Goal: Task Accomplishment & Management: Manage account settings

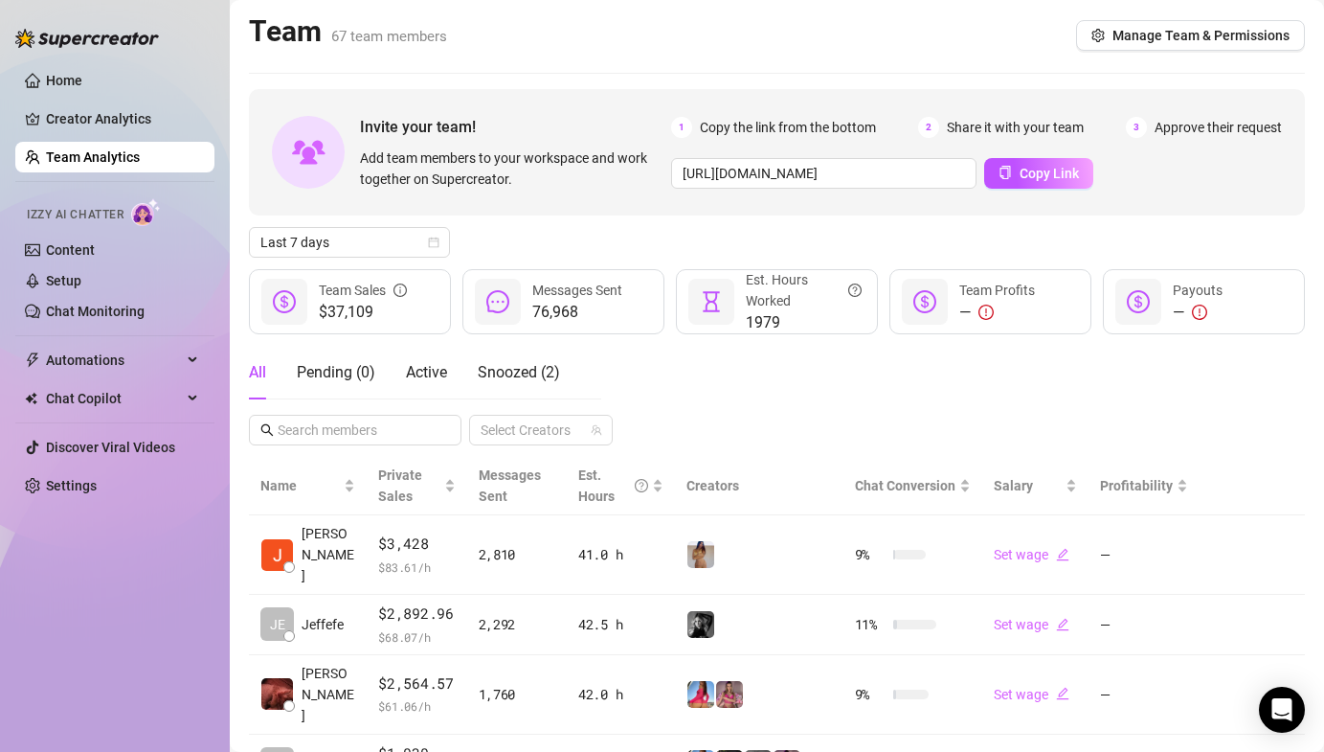
click at [643, 364] on div "All Pending ( 0 ) Active Snoozed ( 2 ) Select Creators" at bounding box center [777, 396] width 1056 height 100
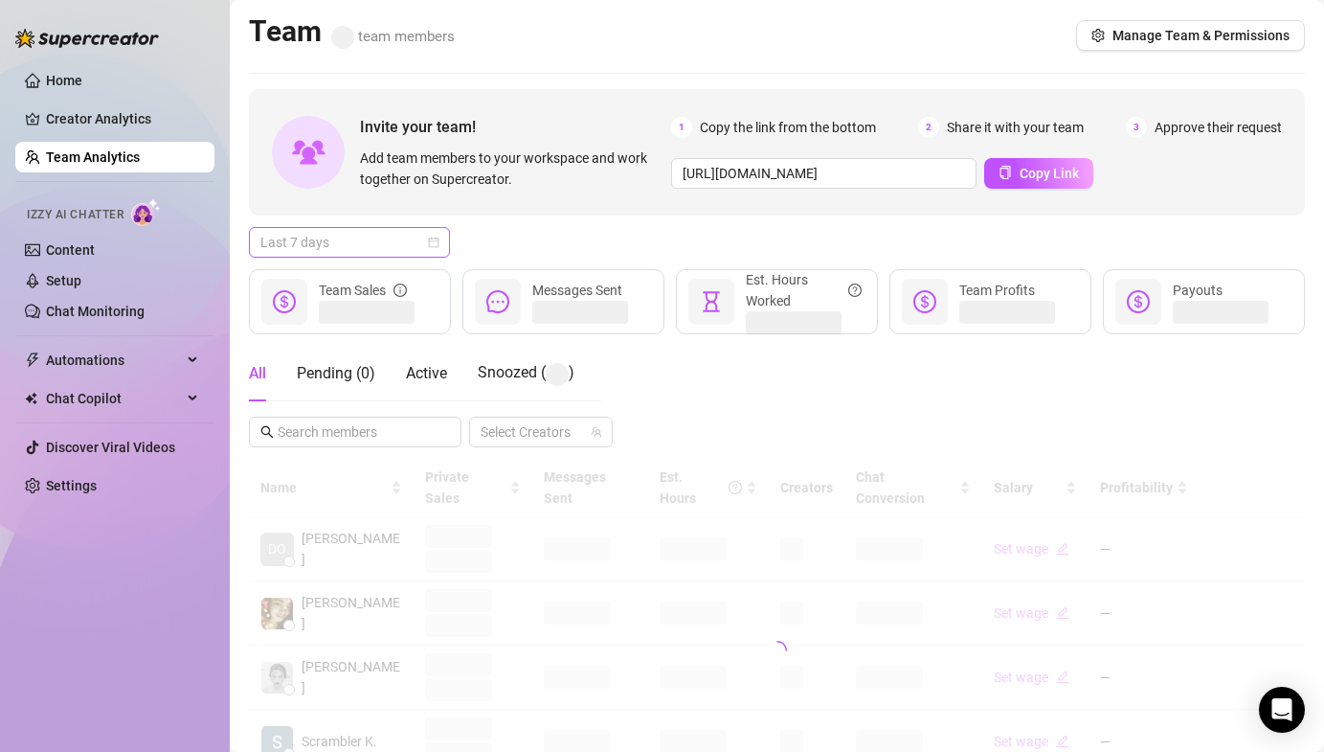
click at [362, 238] on span "Last 7 days" at bounding box center [349, 242] width 178 height 29
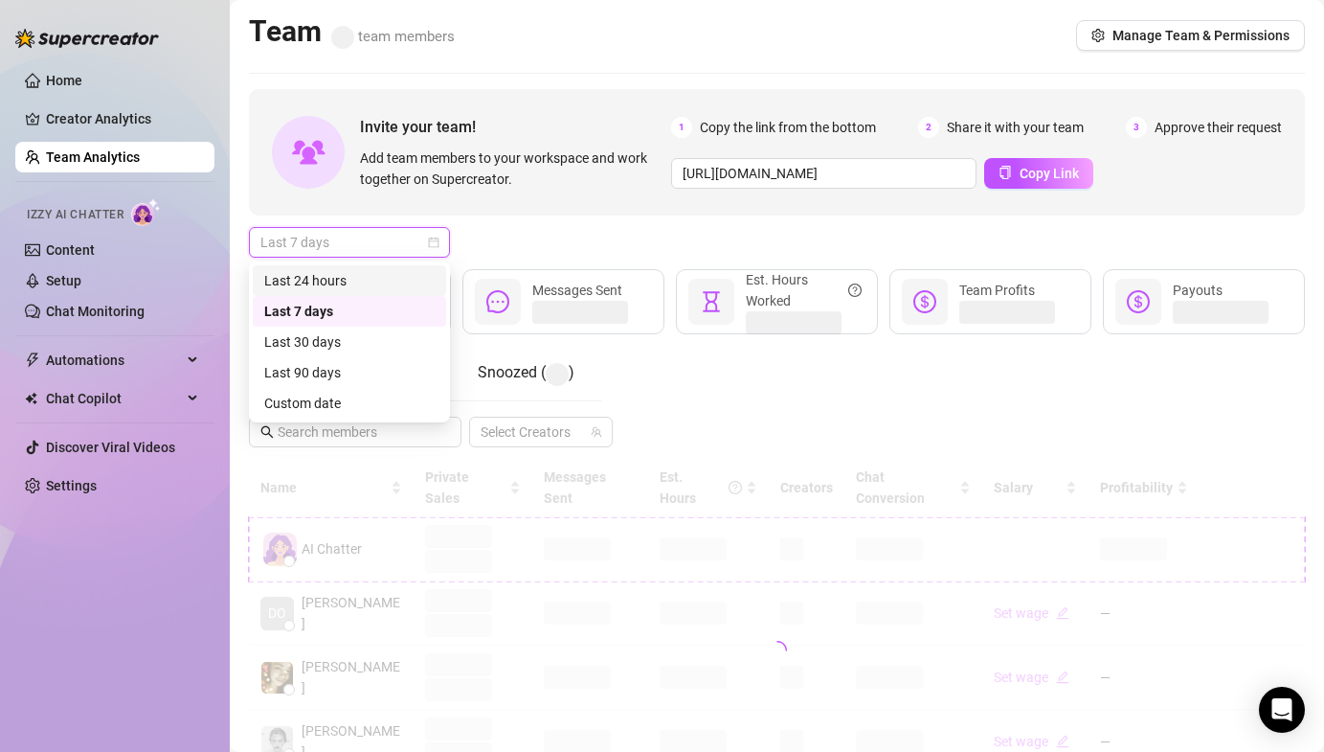
drag, startPoint x: 349, startPoint y: 274, endPoint x: 416, endPoint y: 320, distance: 82.1
click at [349, 274] on div "Last 24 hours" at bounding box center [349, 280] width 170 height 21
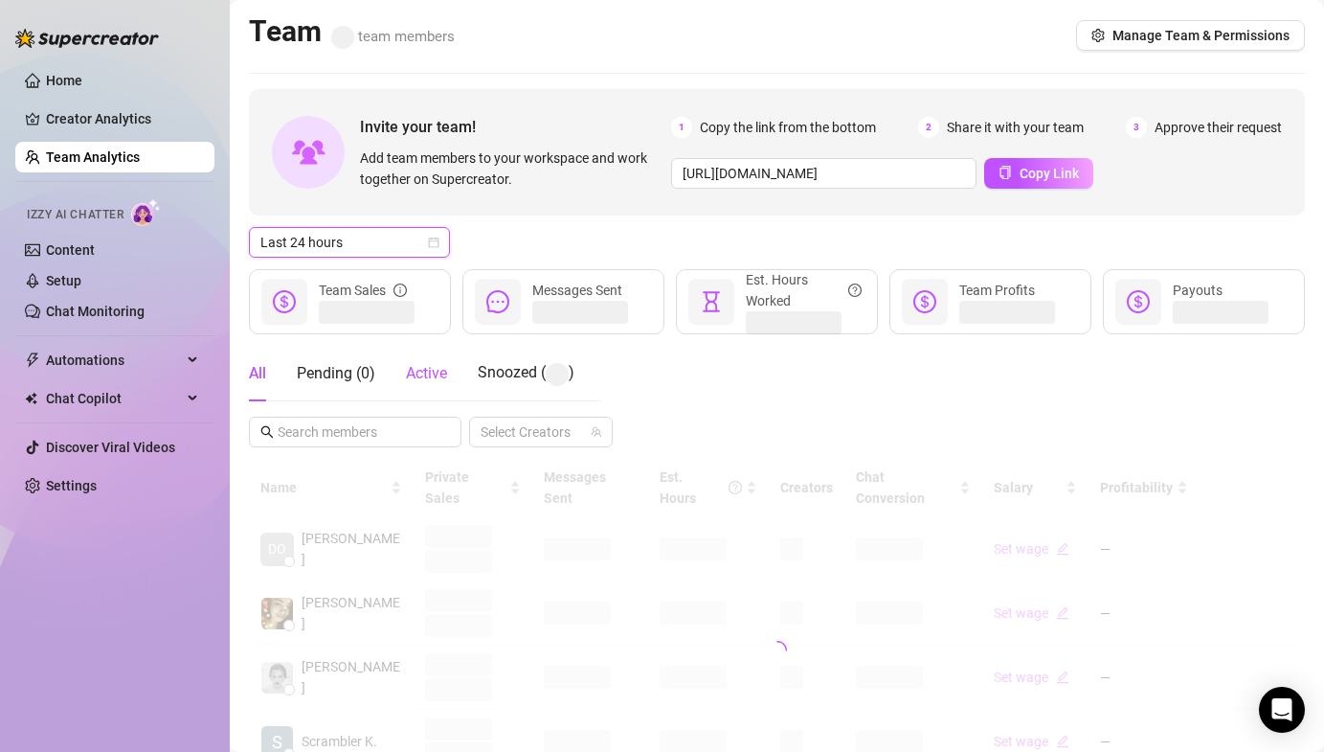
click at [439, 376] on span "Active" at bounding box center [426, 373] width 41 height 18
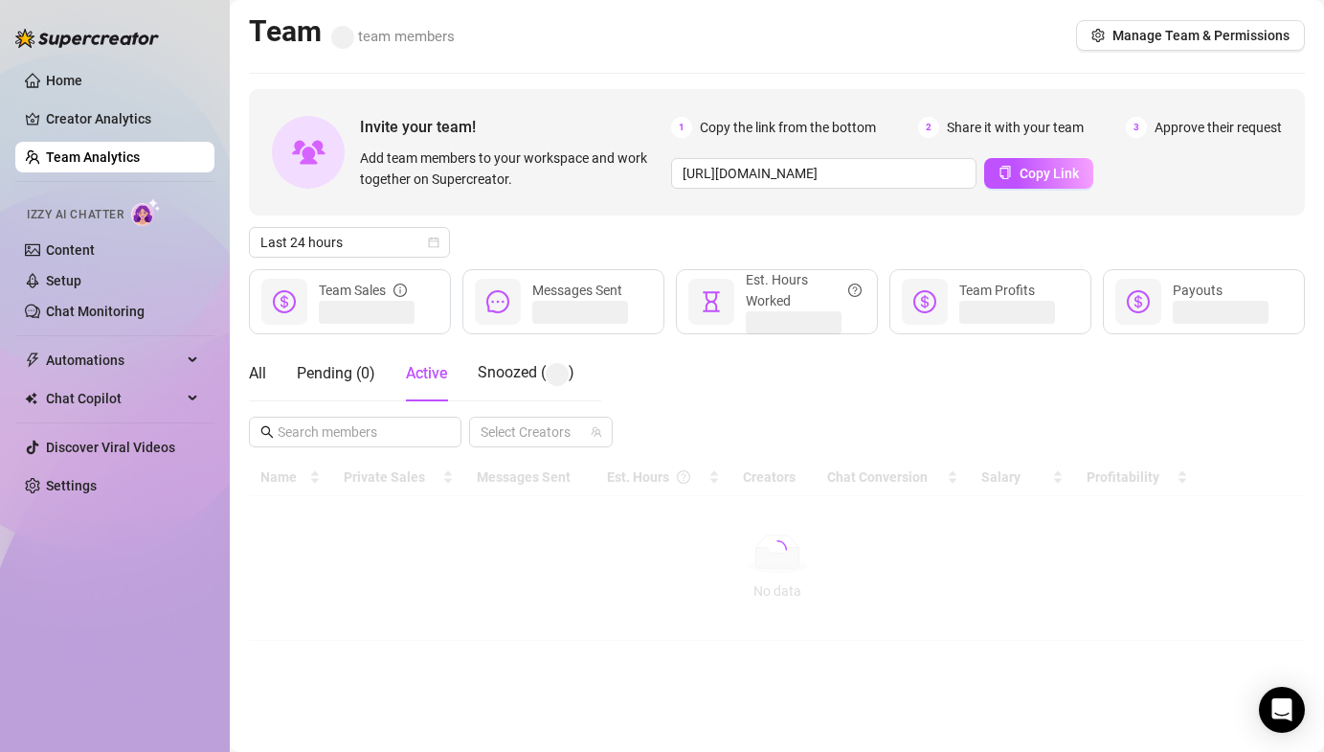
click at [578, 241] on div "Last 24 hours" at bounding box center [777, 242] width 1056 height 31
click at [579, 232] on div "Last 24 hours" at bounding box center [777, 242] width 1056 height 31
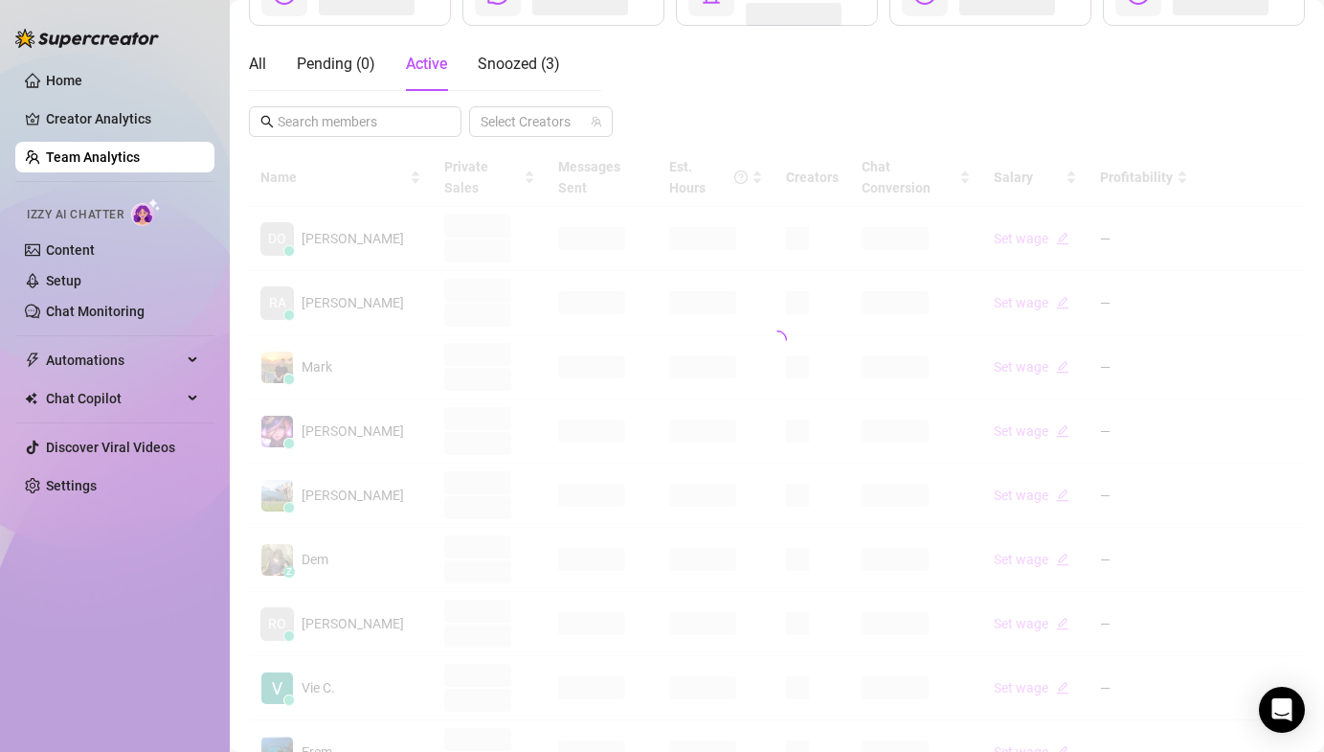
scroll to position [441, 0]
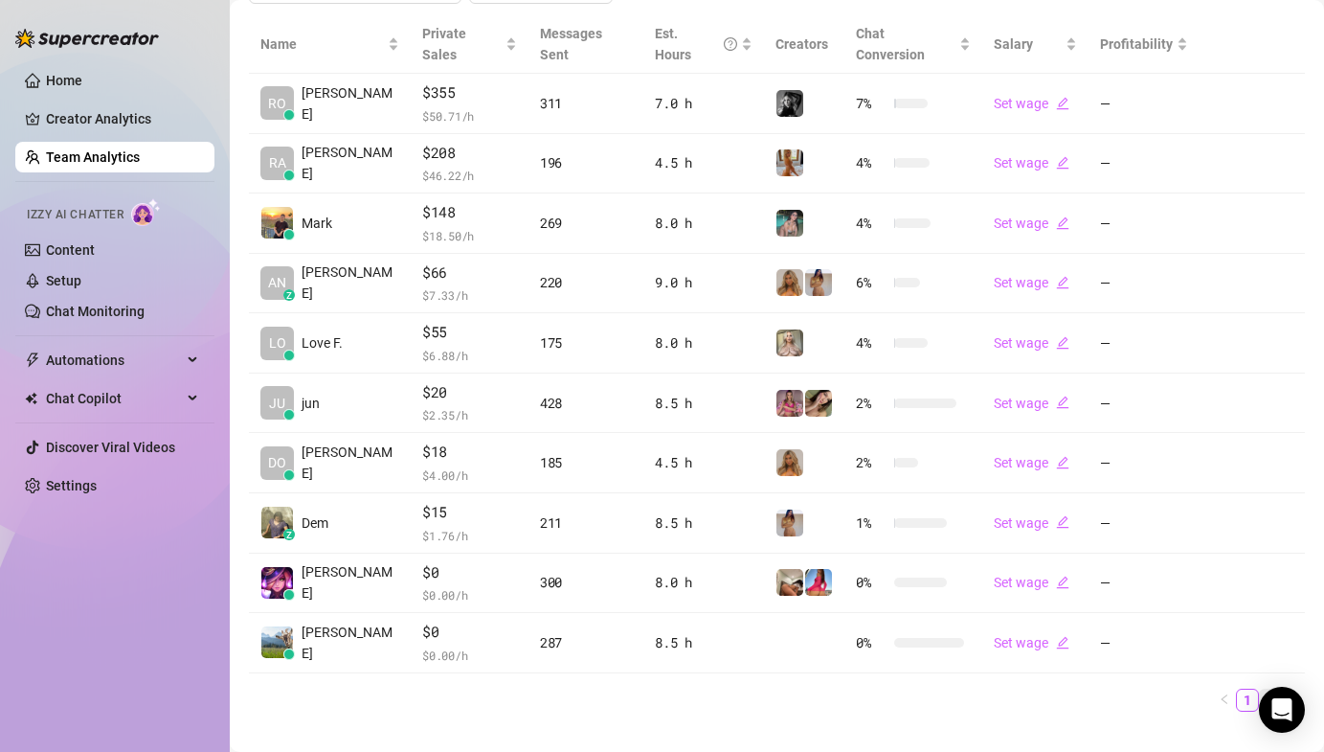
click at [1260, 689] on link "2" at bounding box center [1270, 699] width 21 height 21
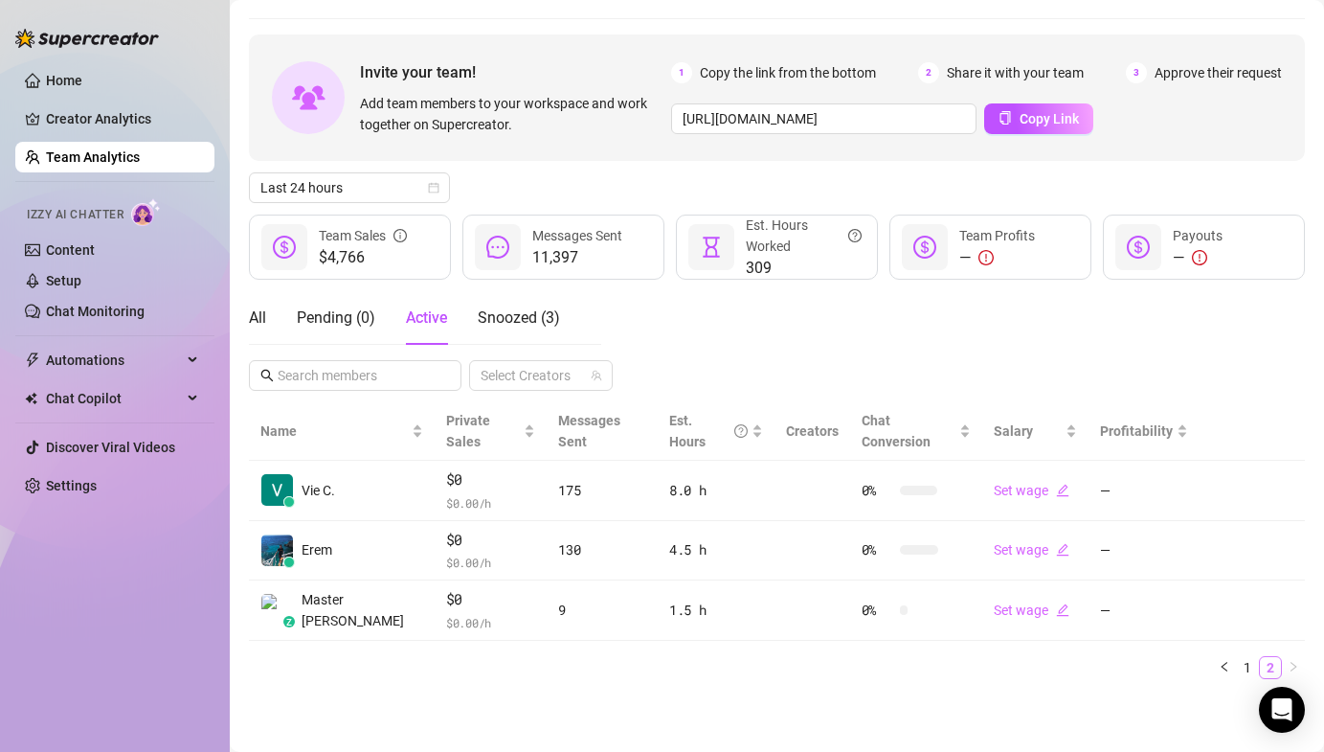
scroll to position [33, 0]
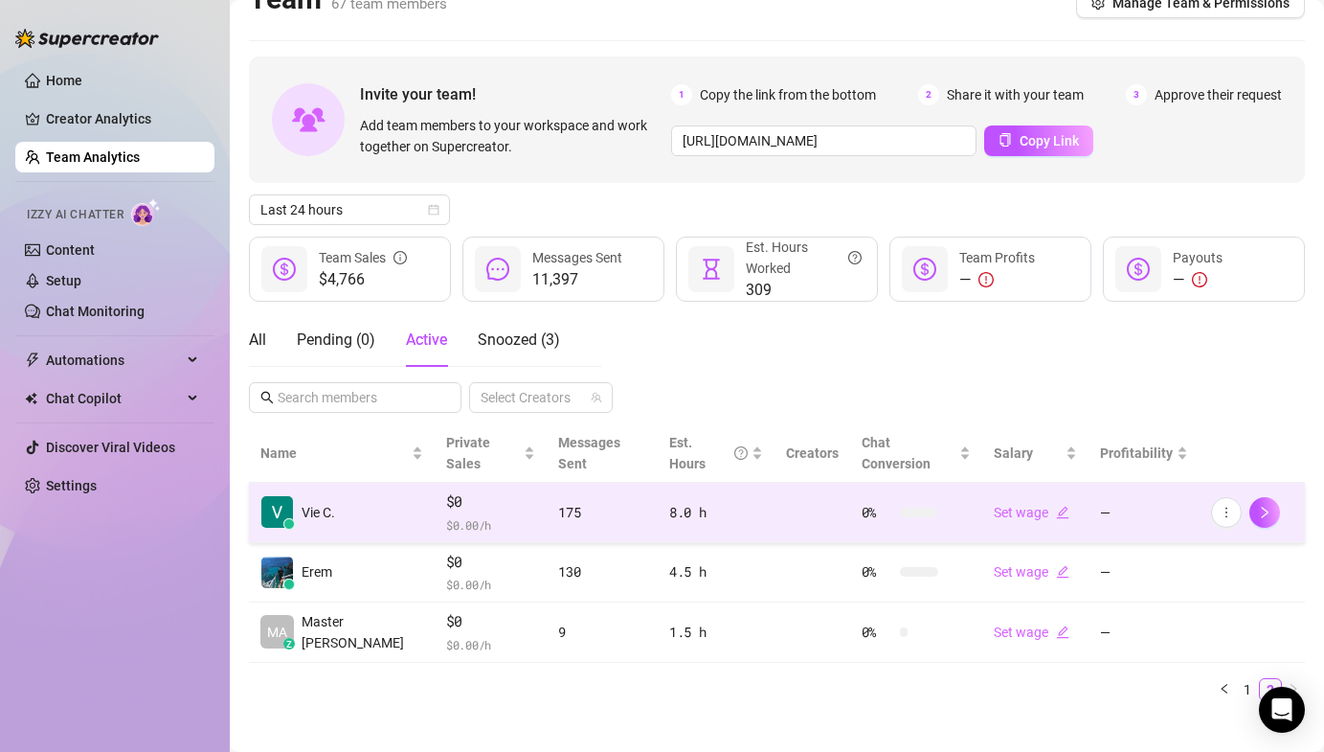
drag, startPoint x: 1240, startPoint y: 668, endPoint x: 712, endPoint y: 497, distance: 554.7
click at [1240, 679] on link "1" at bounding box center [1247, 689] width 21 height 21
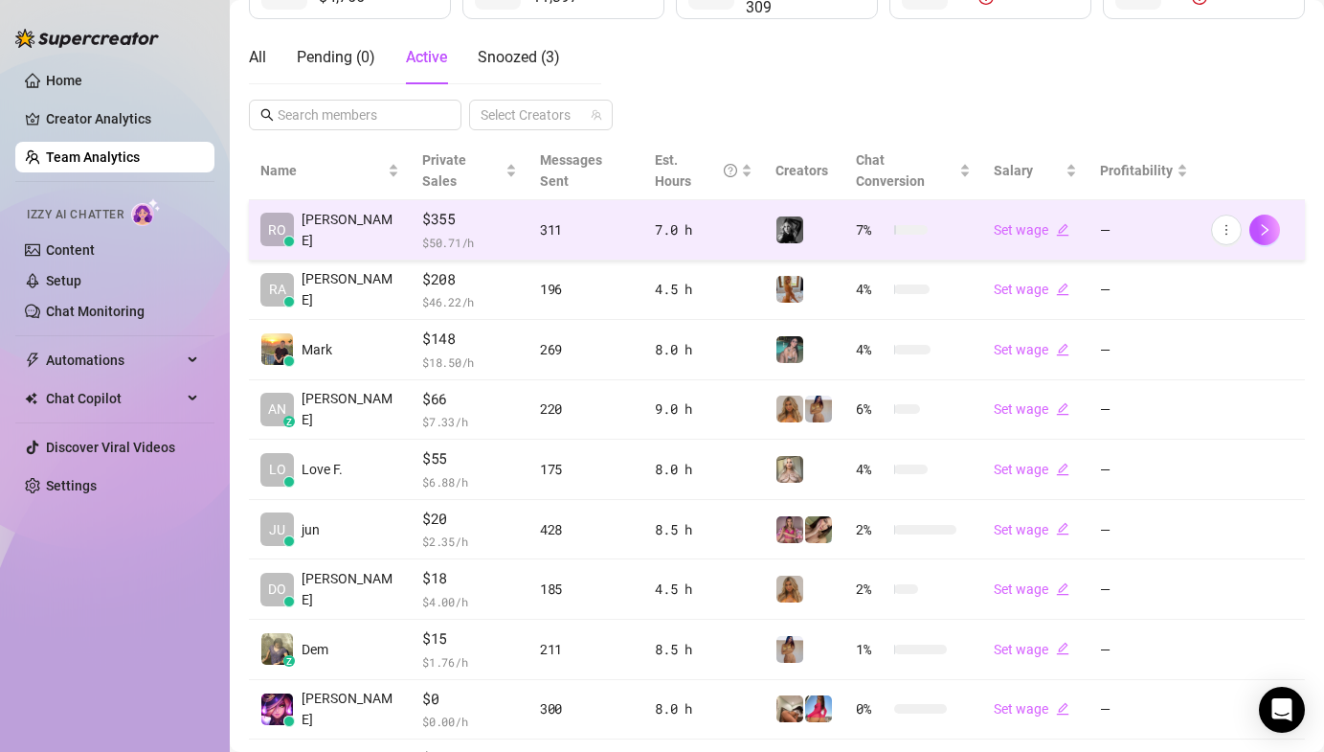
scroll to position [439, 0]
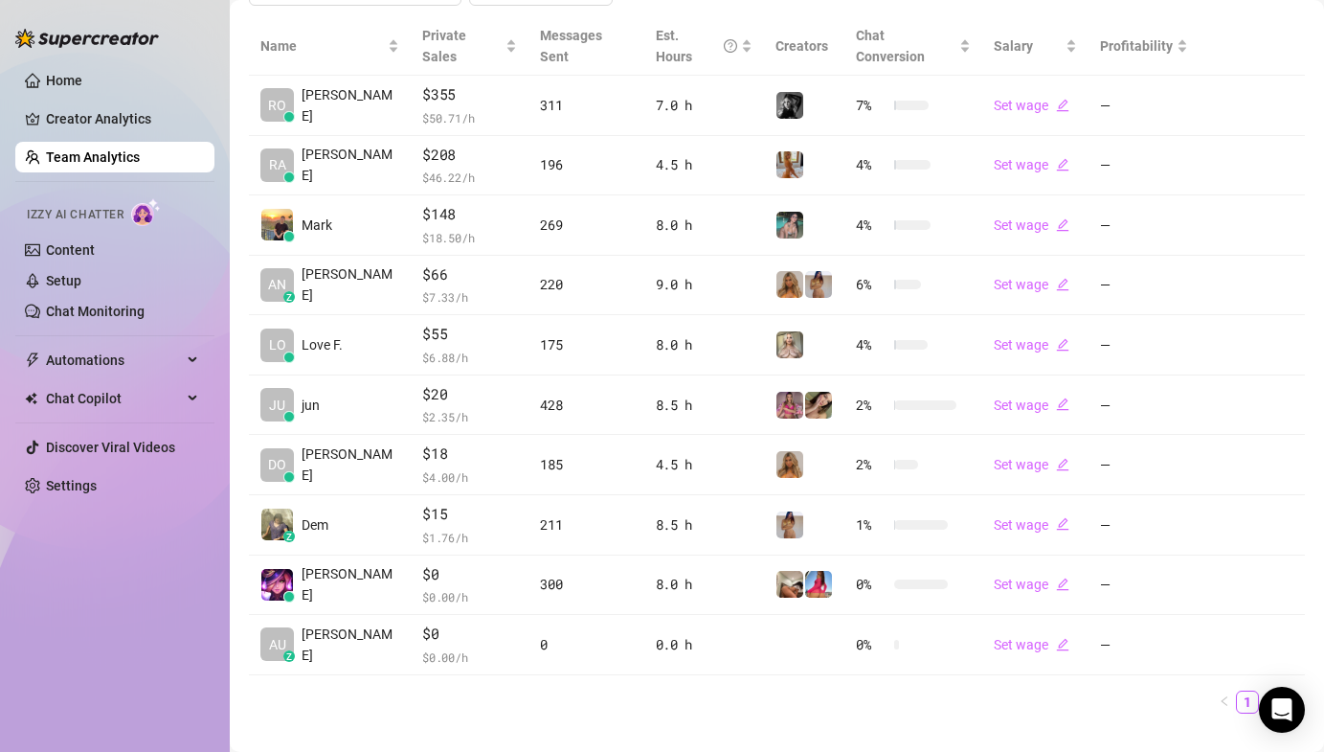
click at [169, 551] on div "Home Creator Analytics Team Analytics Izzy AI Chatter Content Setup Chat Monito…" at bounding box center [114, 367] width 199 height 734
